Goal: Task Accomplishment & Management: Manage account settings

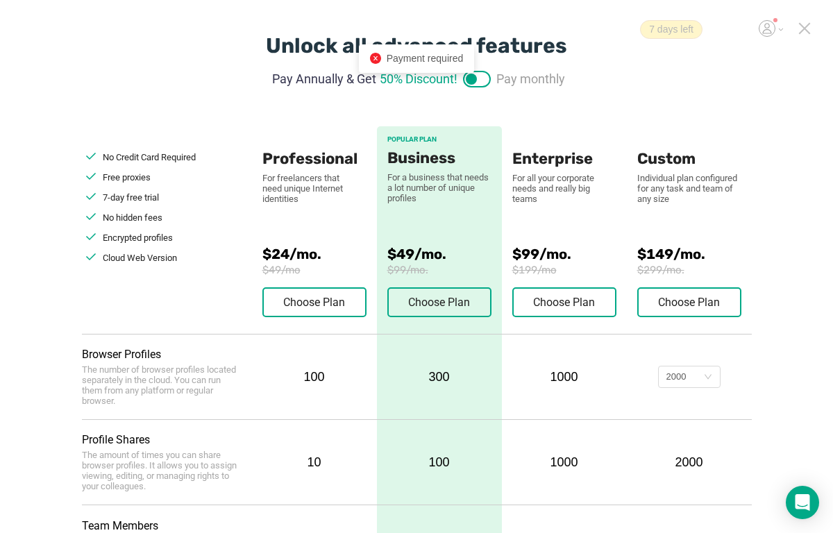
click at [796, 26] on div "7 days left" at bounding box center [722, 29] width 164 height 19
click at [803, 27] on icon at bounding box center [805, 29] width 10 height 10
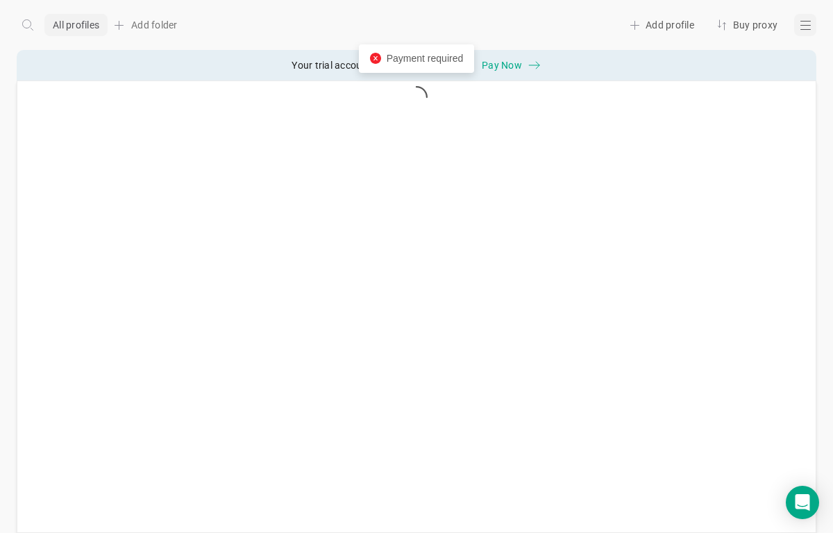
click at [795, 28] on div at bounding box center [805, 25] width 22 height 22
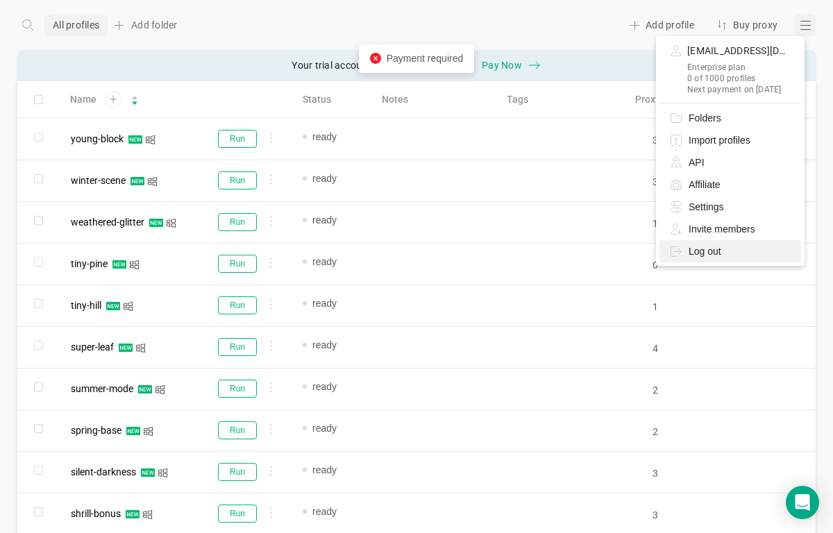
click at [703, 252] on span "Log out" at bounding box center [705, 251] width 33 height 15
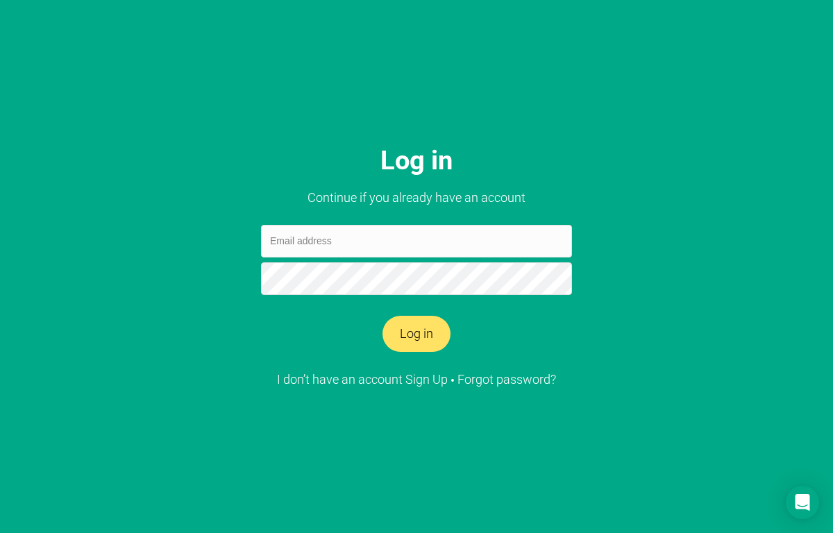
click at [437, 233] on input "email" at bounding box center [416, 241] width 311 height 33
click at [433, 378] on link "I don’t have an account Sign Up" at bounding box center [362, 379] width 171 height 15
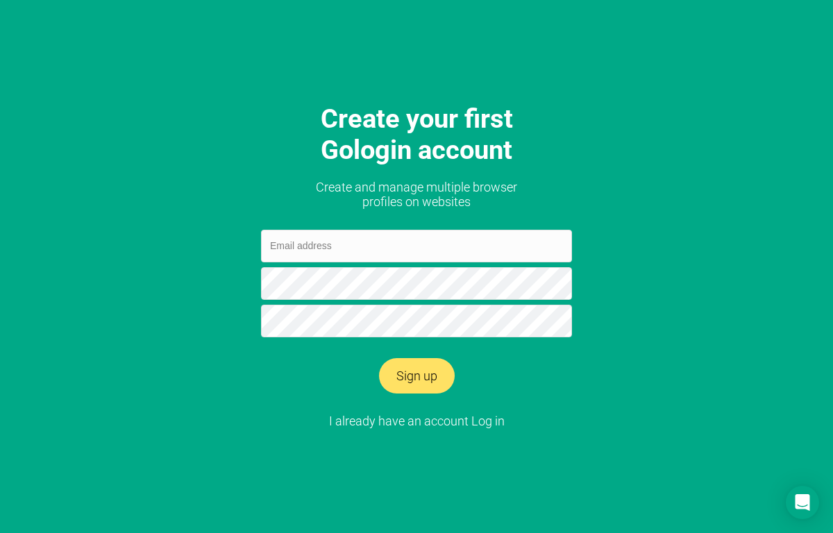
click at [365, 241] on input "email" at bounding box center [416, 246] width 311 height 33
type input "falke83464"
click at [496, 426] on link "I already have an account Log in" at bounding box center [417, 421] width 176 height 15
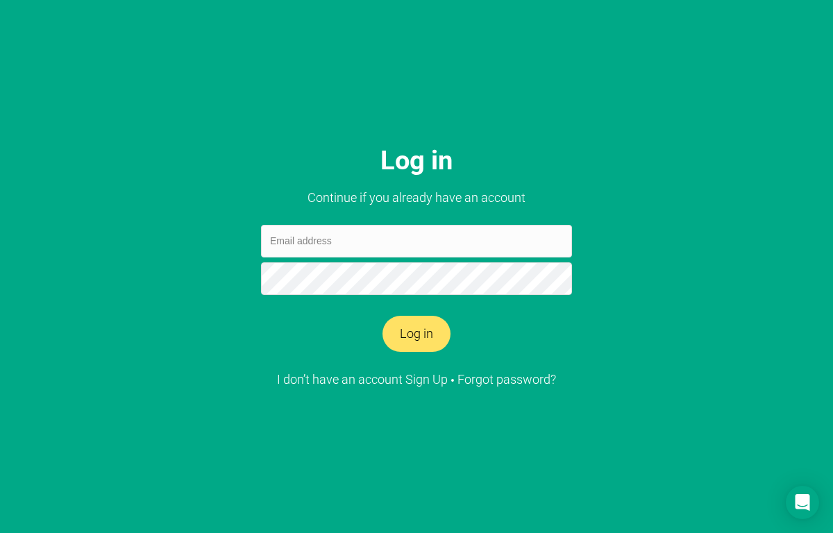
click at [354, 251] on input "email" at bounding box center [416, 241] width 311 height 33
type input "[EMAIL_ADDRESS][DOMAIN_NAME]"
click at [383, 316] on button "Log in" at bounding box center [417, 334] width 68 height 36
